Goal: Task Accomplishment & Management: Manage account settings

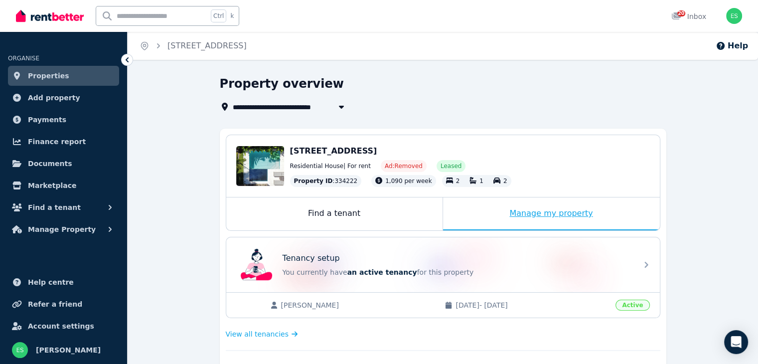
click at [538, 211] on div "Manage my property" at bounding box center [551, 213] width 217 height 33
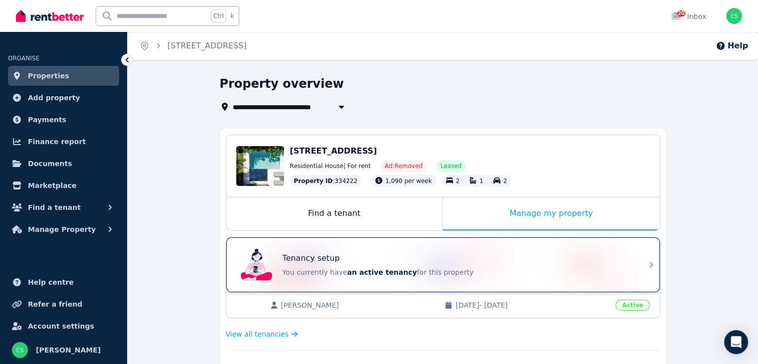
click at [400, 254] on div "Tenancy setup" at bounding box center [457, 258] width 349 height 12
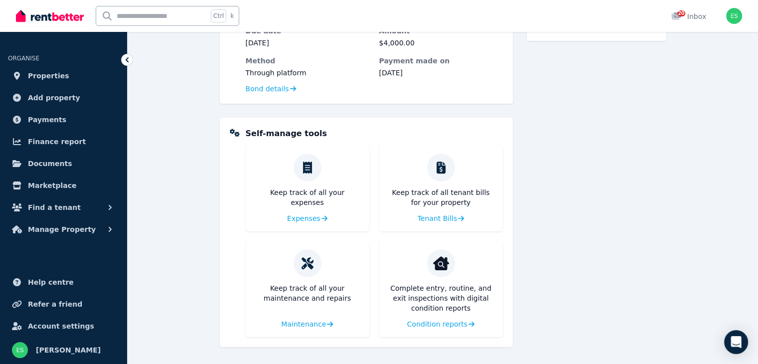
scroll to position [355, 0]
click at [433, 215] on span "Tenant Bills" at bounding box center [437, 217] width 40 height 10
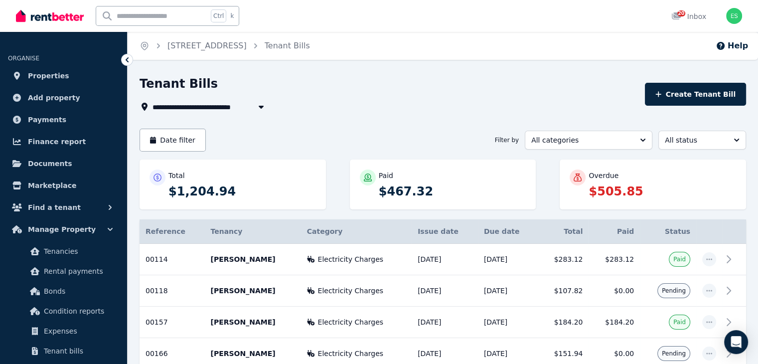
scroll to position [120, 0]
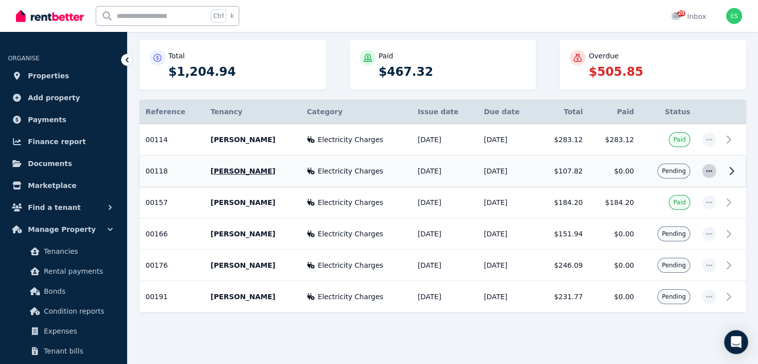
click at [710, 172] on icon "button" at bounding box center [709, 171] width 8 height 7
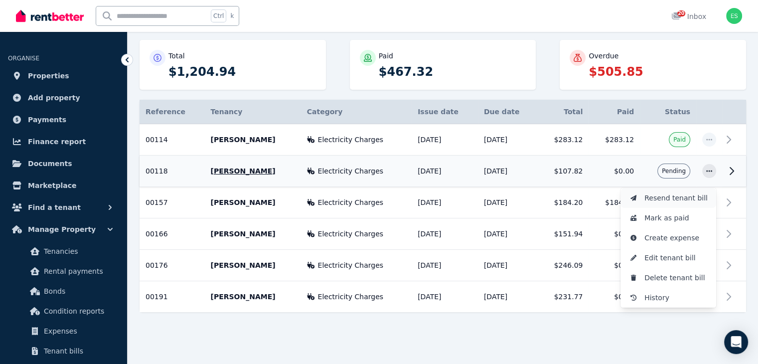
click at [677, 197] on span "Resend tenant bill" at bounding box center [677, 198] width 64 height 12
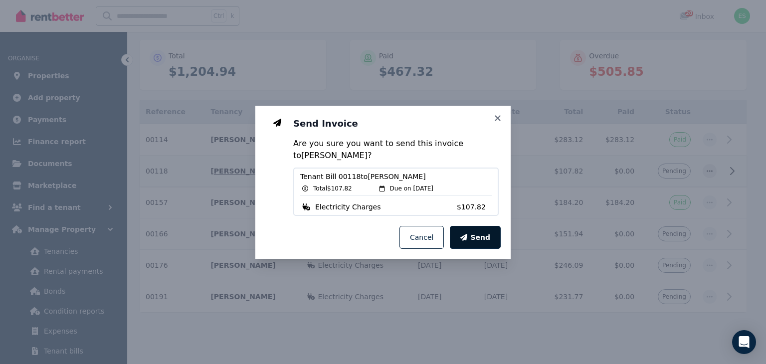
click at [485, 236] on span "Send" at bounding box center [480, 237] width 20 height 10
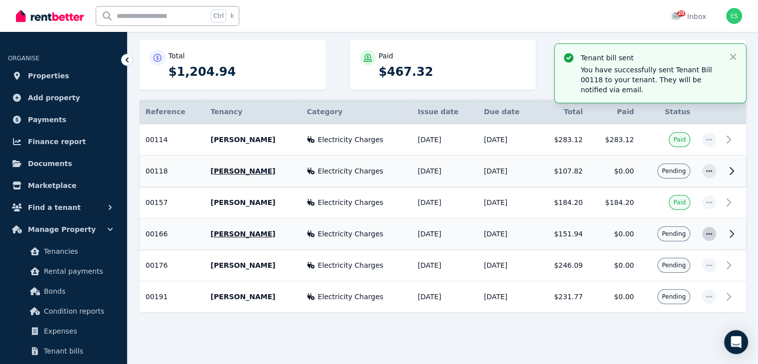
click at [709, 233] on icon "button" at bounding box center [709, 233] width 8 height 7
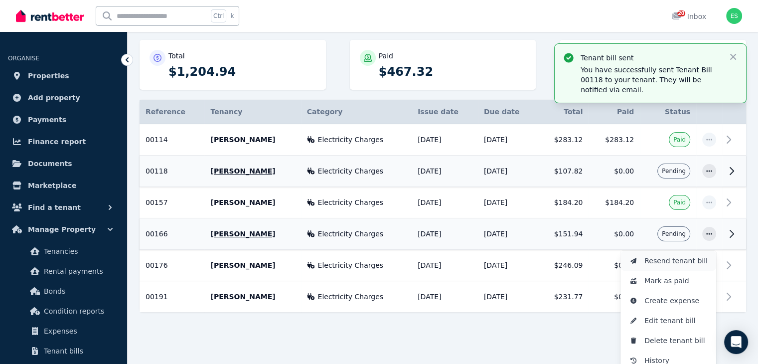
click at [673, 260] on span "Resend tenant bill" at bounding box center [677, 261] width 64 height 12
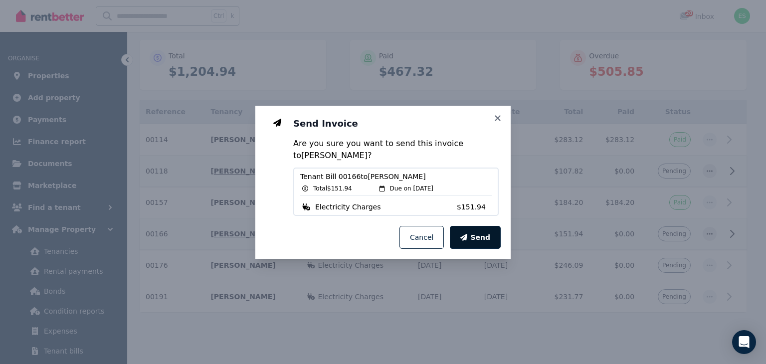
click at [469, 228] on button "Send" at bounding box center [475, 237] width 51 height 23
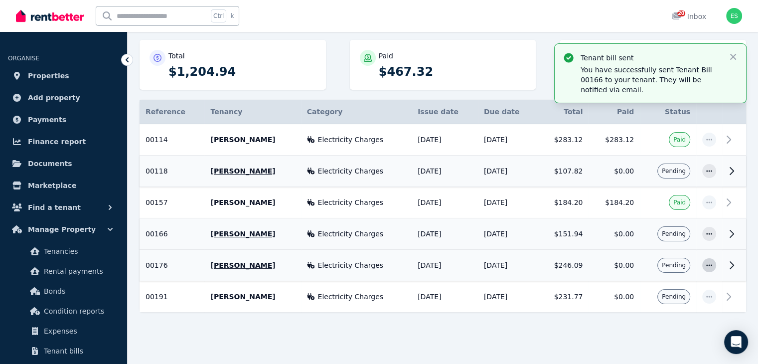
click at [710, 264] on icon "button" at bounding box center [709, 265] width 8 height 7
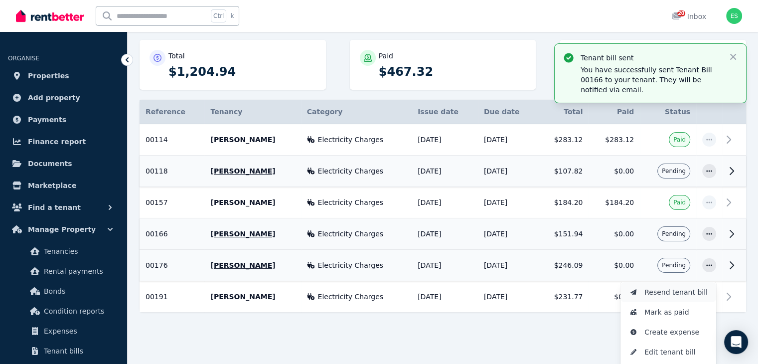
click at [686, 288] on span "Resend tenant bill" at bounding box center [677, 292] width 64 height 12
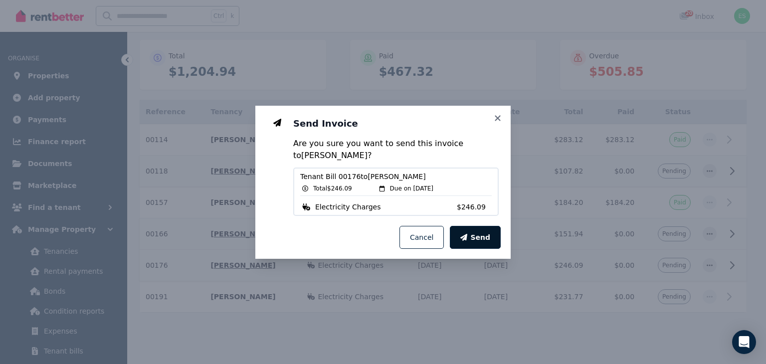
click at [489, 237] on span "Send" at bounding box center [480, 237] width 20 height 10
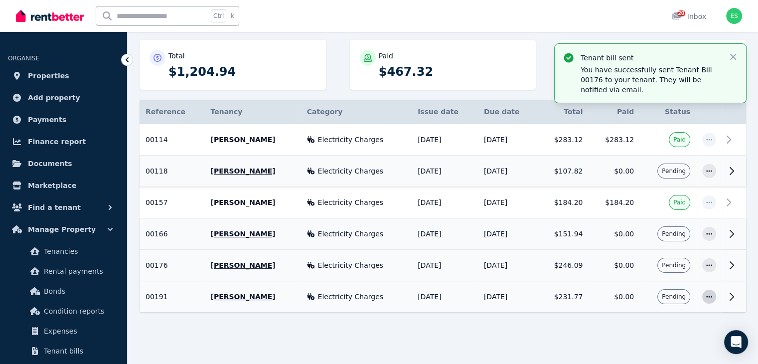
click at [712, 294] on icon "button" at bounding box center [709, 296] width 8 height 7
click at [686, 324] on span "Resend tenant bill" at bounding box center [677, 324] width 64 height 12
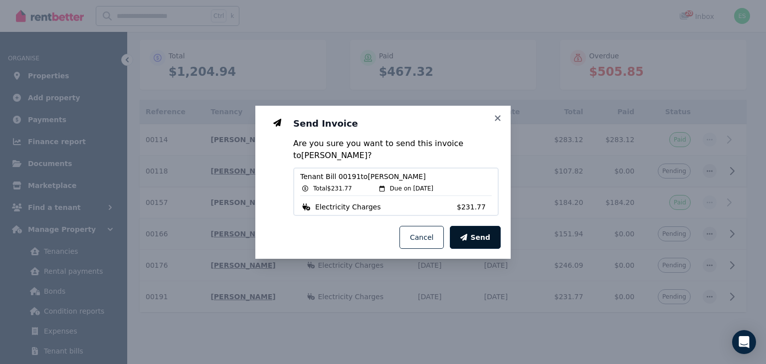
click at [474, 227] on button "Send" at bounding box center [475, 237] width 51 height 23
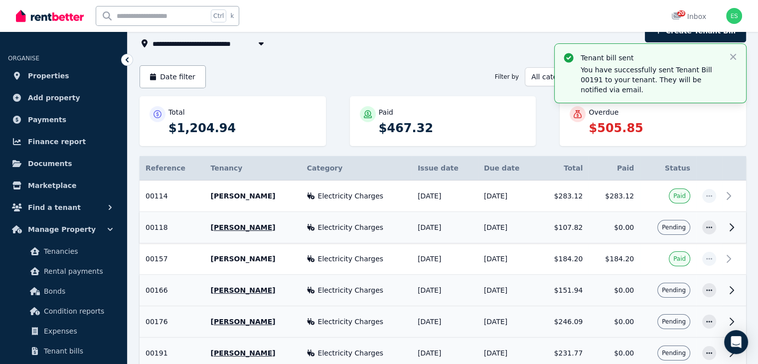
scroll to position [0, 0]
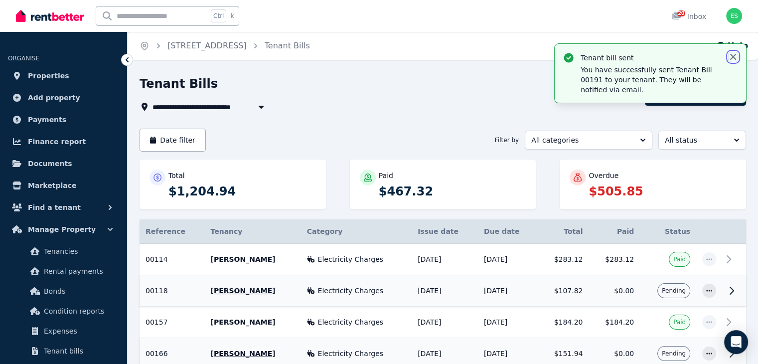
click at [736, 53] on icon "button" at bounding box center [733, 57] width 10 height 10
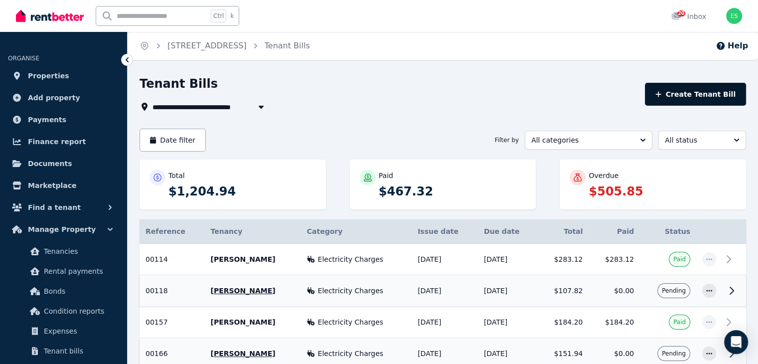
click at [698, 94] on button "Create Tenant Bill" at bounding box center [695, 94] width 101 height 23
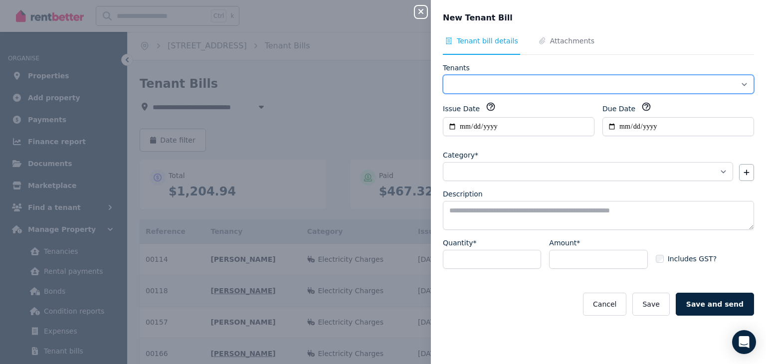
click at [526, 80] on select "**********" at bounding box center [598, 84] width 311 height 19
select select "**********"
click at [443, 75] on select "**********" at bounding box center [598, 84] width 311 height 19
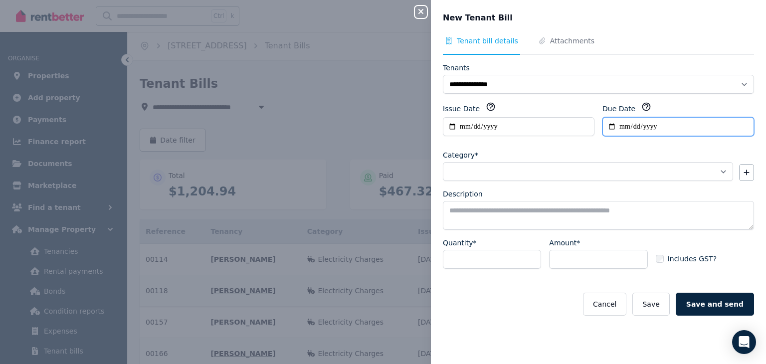
click at [621, 123] on input "Due Date" at bounding box center [678, 126] width 152 height 19
click at [621, 128] on input "Due Date" at bounding box center [678, 126] width 152 height 19
click at [614, 129] on input "Due Date" at bounding box center [678, 126] width 152 height 19
click at [628, 123] on input "Due Date" at bounding box center [678, 126] width 152 height 19
drag, startPoint x: 620, startPoint y: 124, endPoint x: 648, endPoint y: 137, distance: 31.0
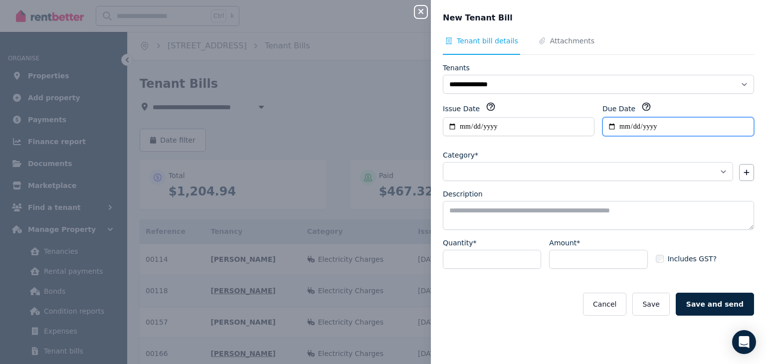
click at [620, 124] on input "Due Date" at bounding box center [678, 126] width 152 height 19
click at [619, 120] on input "Due Date" at bounding box center [678, 126] width 152 height 19
click at [617, 125] on input "Due Date" at bounding box center [678, 126] width 152 height 19
type input "**********"
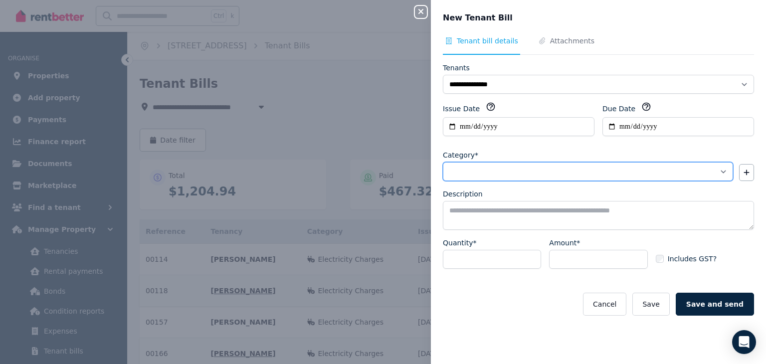
click at [531, 167] on select "**********" at bounding box center [588, 171] width 290 height 19
select select "**********"
click at [443, 162] on select "**********" at bounding box center [588, 171] width 290 height 19
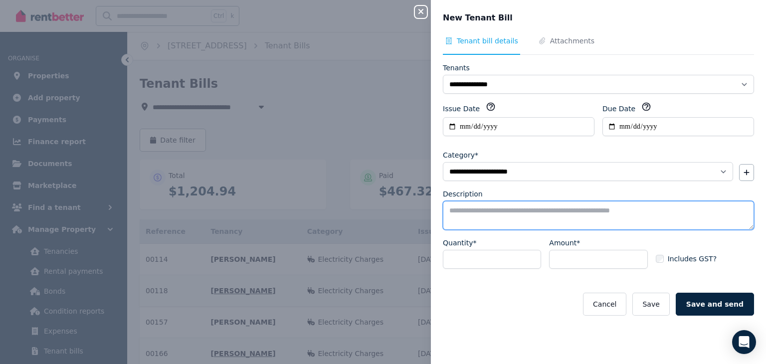
click at [517, 217] on textarea "Description" at bounding box center [598, 215] width 311 height 29
type textarea "**********"
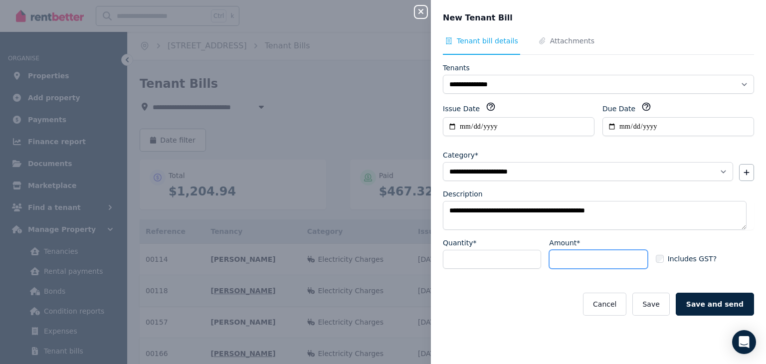
click at [578, 264] on input "Amount*" at bounding box center [598, 259] width 98 height 19
click at [579, 250] on input "Amount*" at bounding box center [598, 259] width 98 height 19
type input "******"
click at [651, 306] on button "Save" at bounding box center [650, 304] width 37 height 23
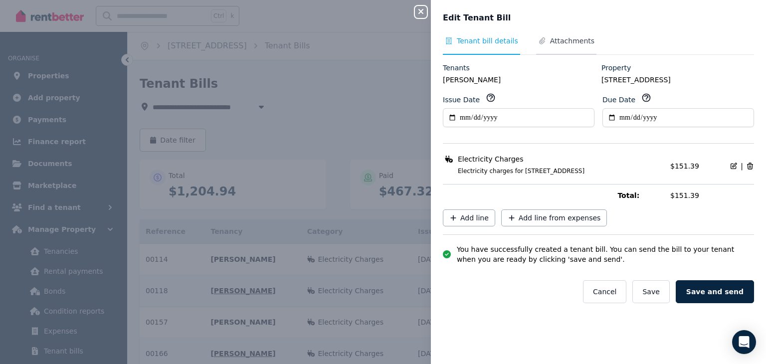
click at [562, 42] on span "Attachments" at bounding box center [572, 41] width 44 height 10
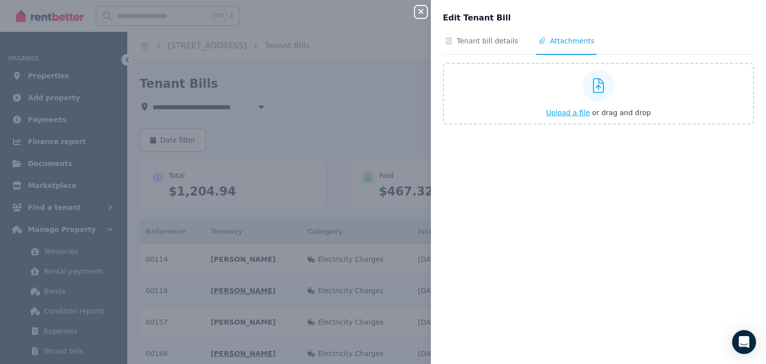
click at [574, 110] on span "Upload a file" at bounding box center [568, 113] width 44 height 8
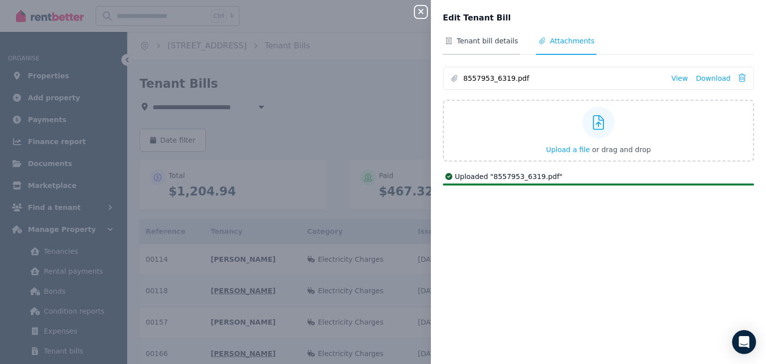
click at [481, 37] on span "Tenant bill details" at bounding box center [487, 41] width 61 height 10
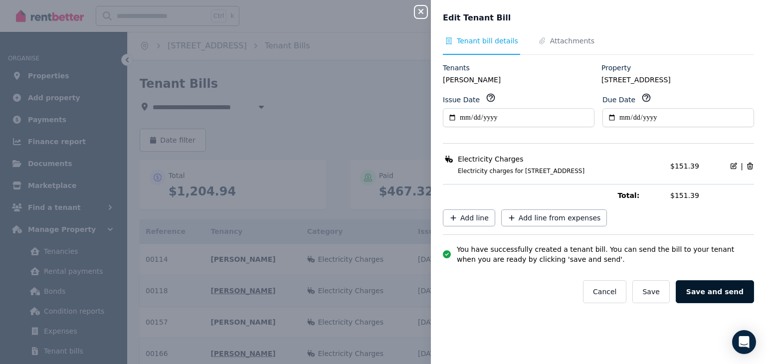
click at [729, 293] on button "Save and send" at bounding box center [715, 291] width 78 height 23
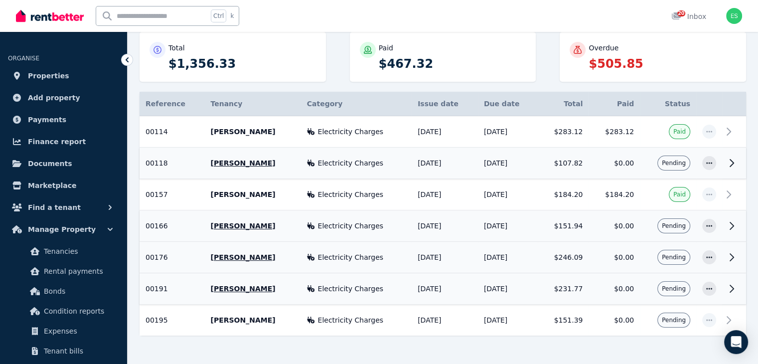
scroll to position [150, 0]
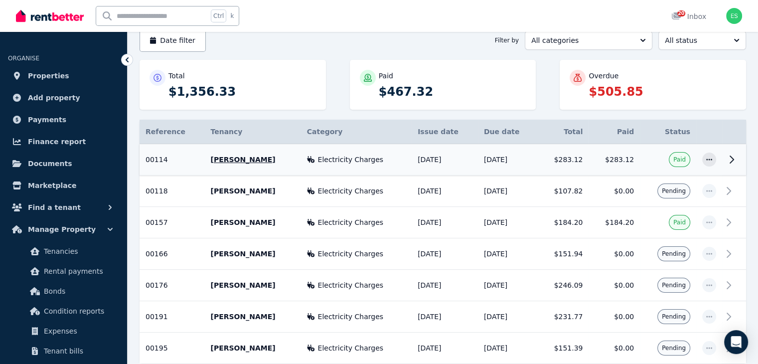
scroll to position [150, 0]
